Goal: Register for event/course

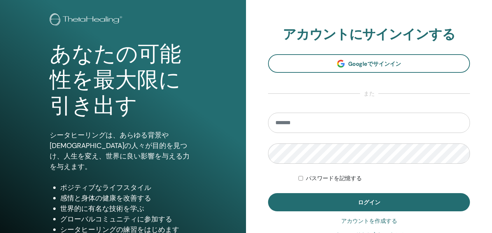
scroll to position [35, 0]
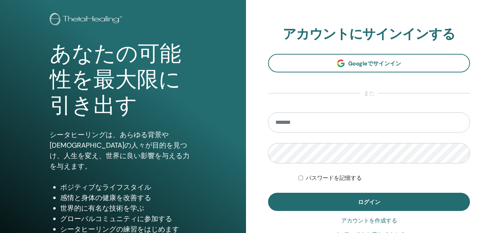
type input "**********"
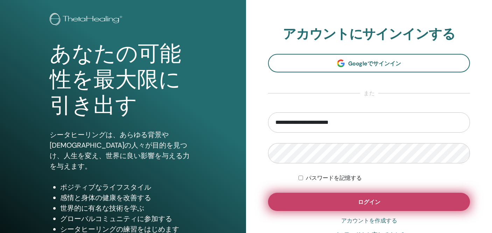
click at [326, 195] on button "ログイン" at bounding box center [369, 202] width 202 height 18
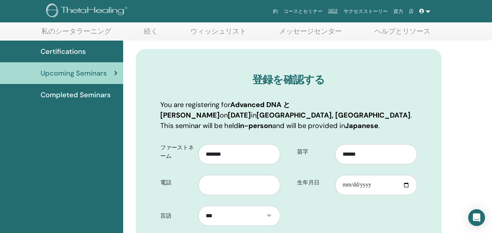
scroll to position [44, 0]
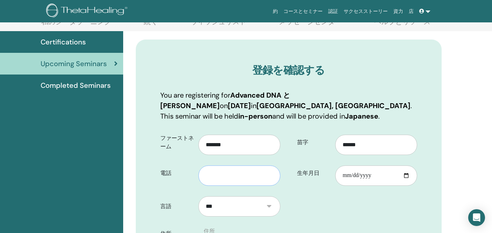
click at [248, 170] on input "text" at bounding box center [239, 175] width 82 height 20
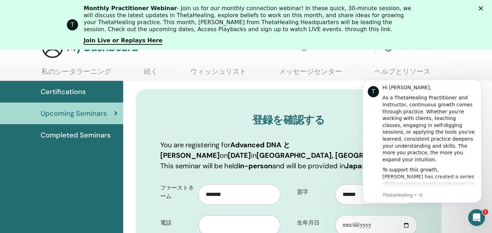
scroll to position [0, 0]
type input "***"
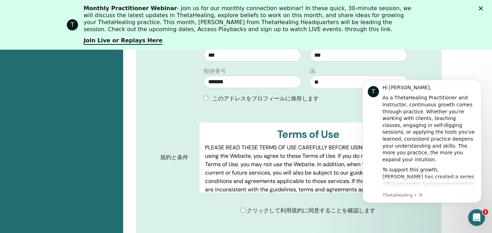
scroll to position [326, 0]
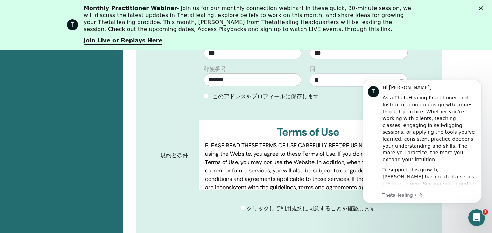
type input "**********"
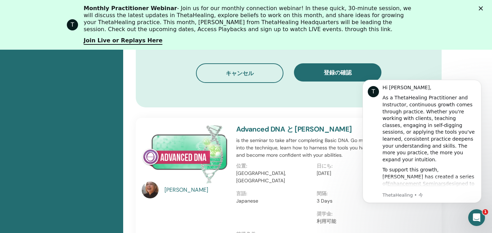
scroll to position [490, 0]
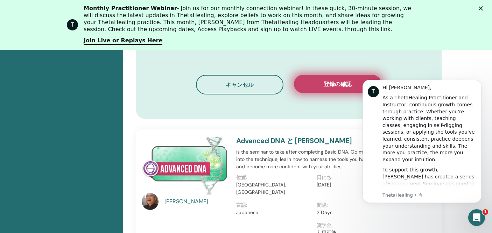
click at [313, 83] on button "登録の確認" at bounding box center [337, 84] width 87 height 18
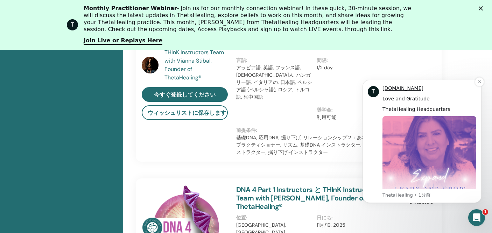
scroll to position [388, 0]
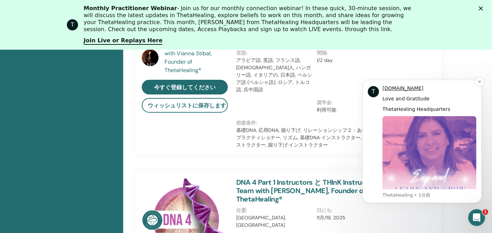
click at [429, 182] on img "Message content" at bounding box center [429, 163] width 94 height 94
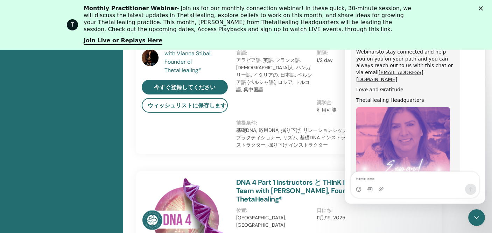
scroll to position [404, 0]
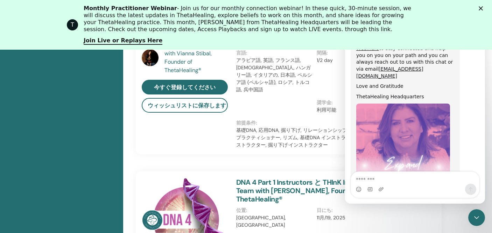
click at [340, 104] on div "奨学金 : 利用可能" at bounding box center [356, 109] width 80 height 20
click at [470, 216] on div "Intercom Messengerを閉じる" at bounding box center [475, 216] width 17 height 17
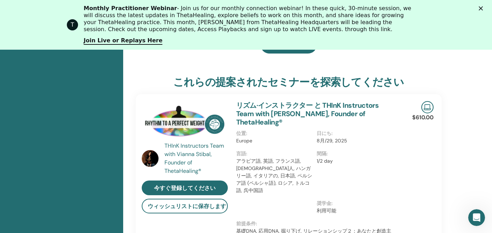
scroll to position [250, 0]
